Goal: Transaction & Acquisition: Subscribe to service/newsletter

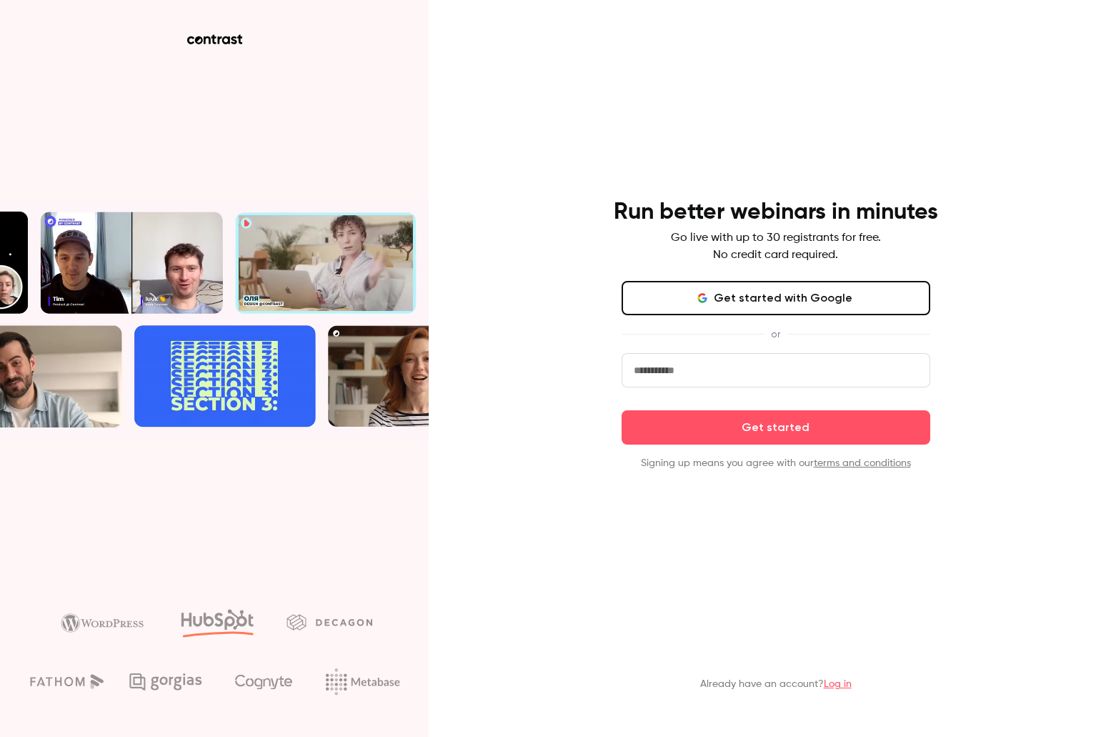
click at [776, 310] on button "Get started with Google" at bounding box center [776, 298] width 309 height 34
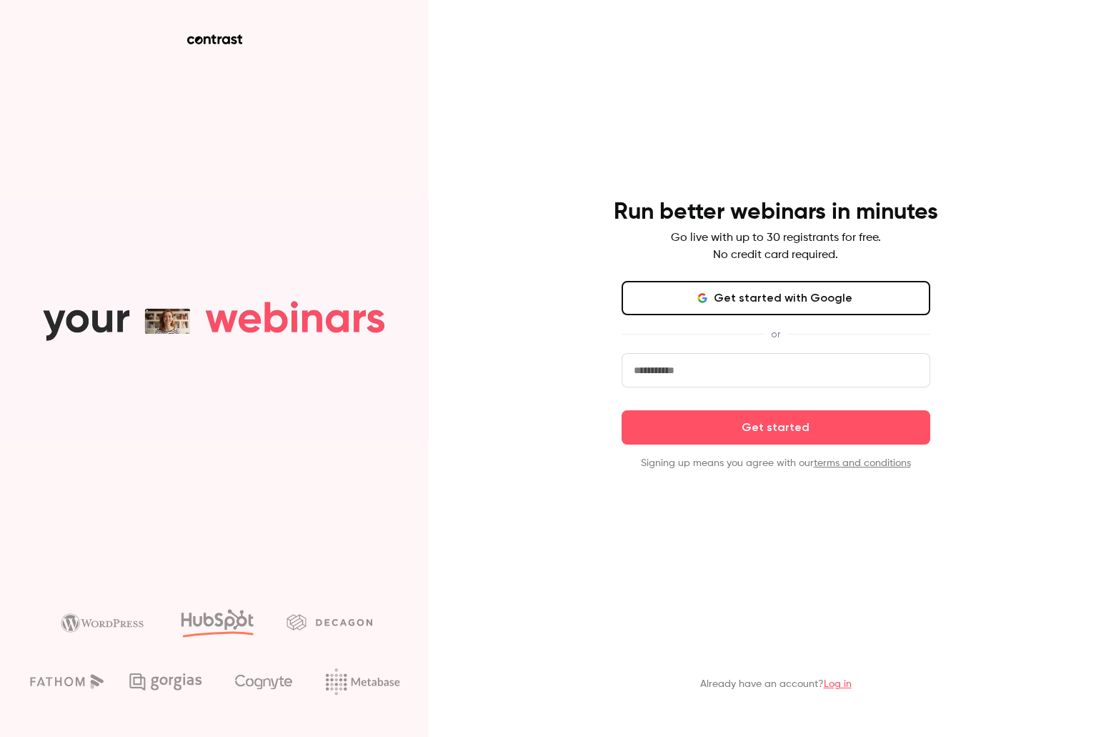
click at [703, 375] on input "email" at bounding box center [776, 370] width 309 height 34
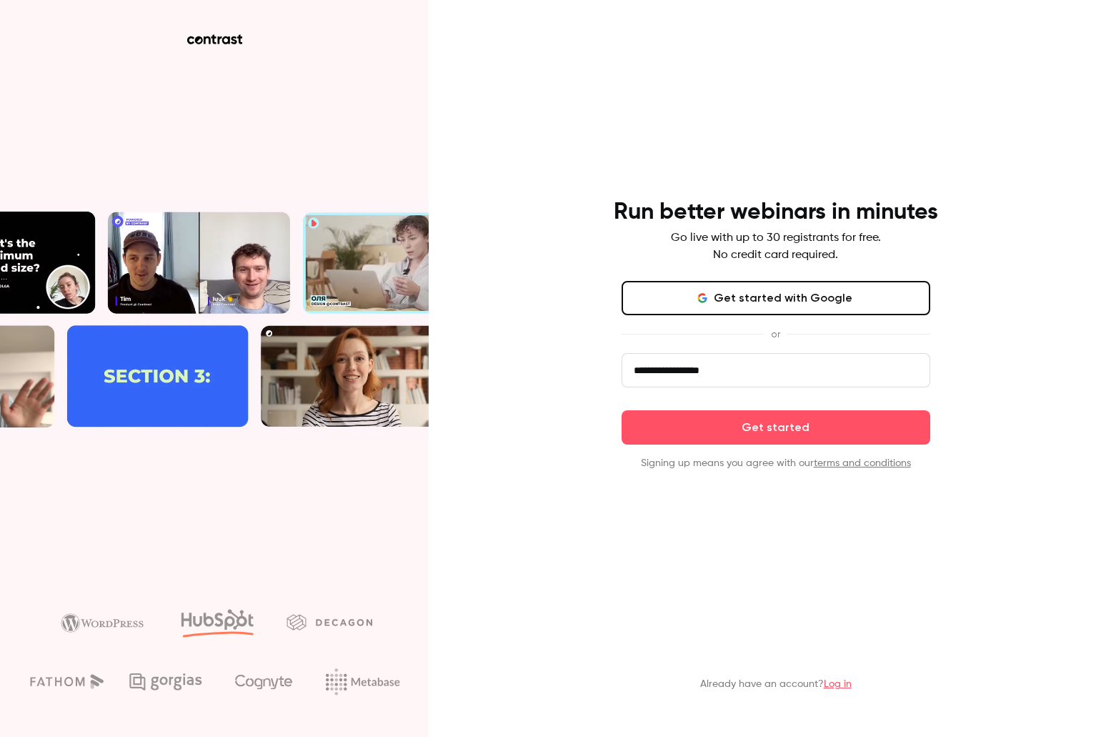
type input "**********"
